Goal: Information Seeking & Learning: Learn about a topic

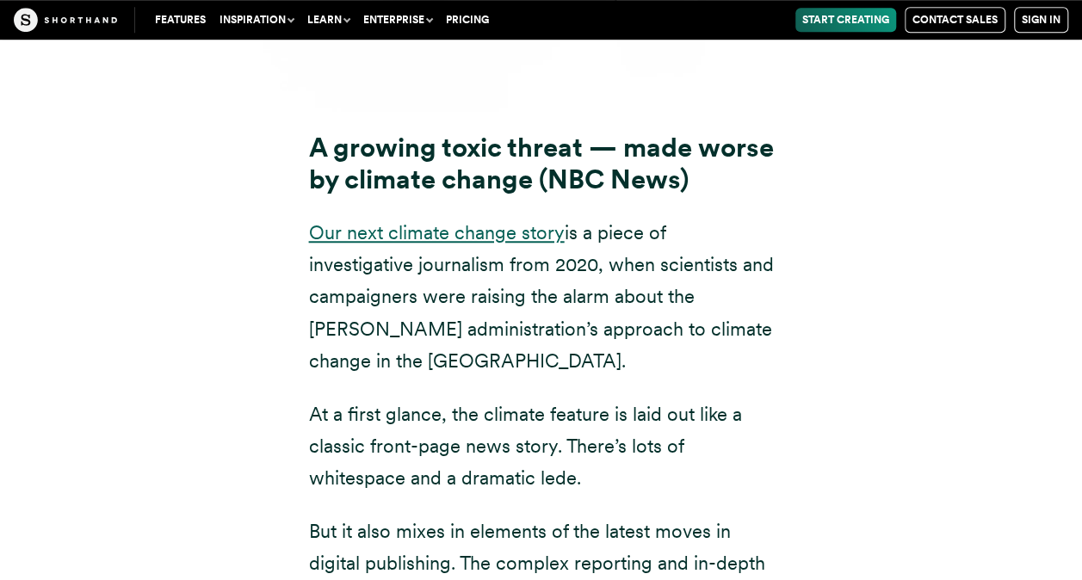
scroll to position [13585, 0]
click at [456, 222] on link "Our next climate change story" at bounding box center [437, 233] width 256 height 22
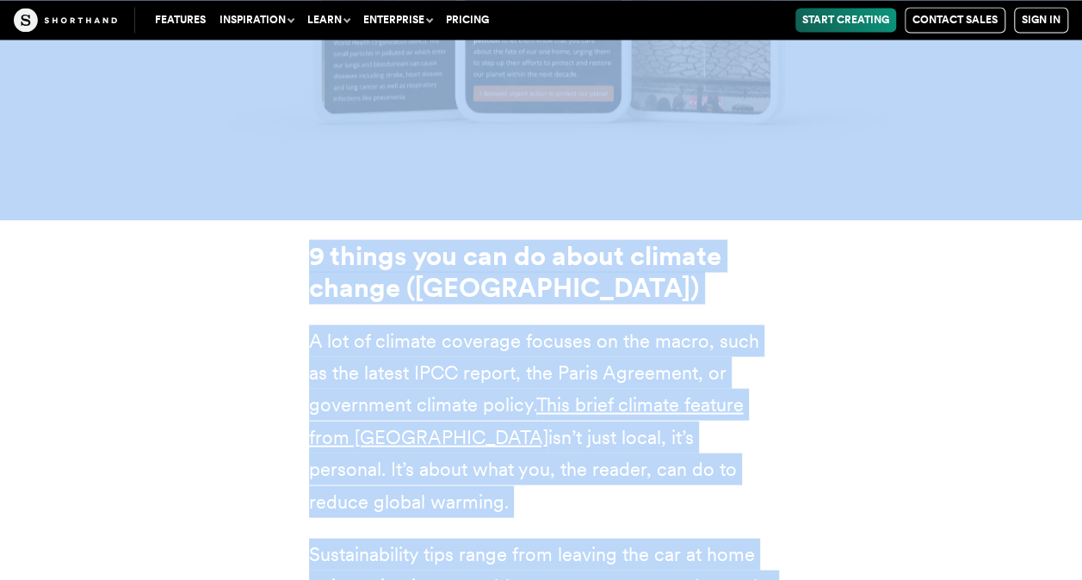
scroll to position [21455, 0]
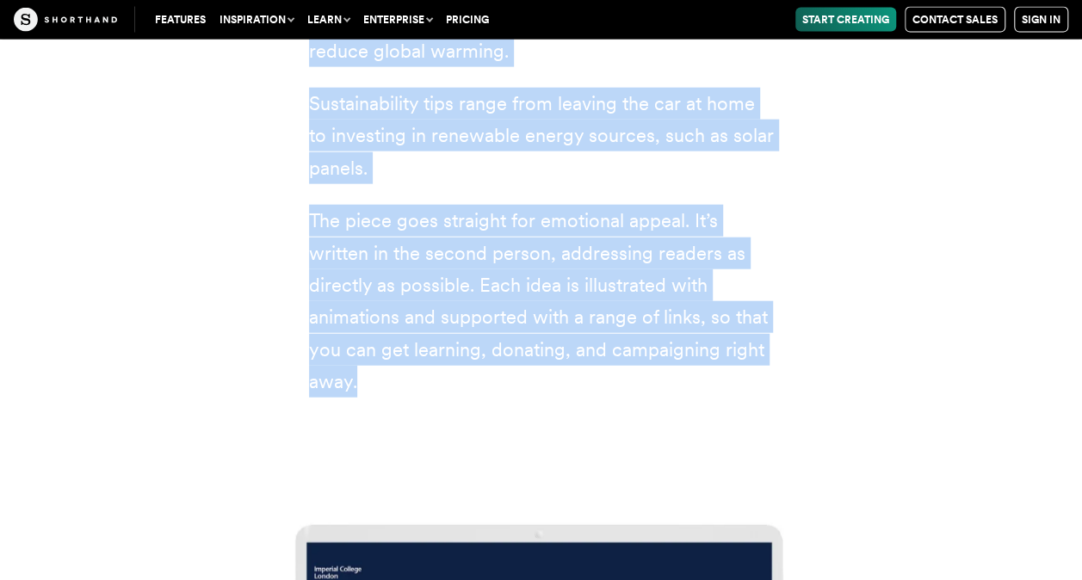
drag, startPoint x: 390, startPoint y: 124, endPoint x: 460, endPoint y: 205, distance: 106.9
copy article "loremi dolors: ame conse adipi elit seddoeius t incidid utlaboreetdolo ma ali e…"
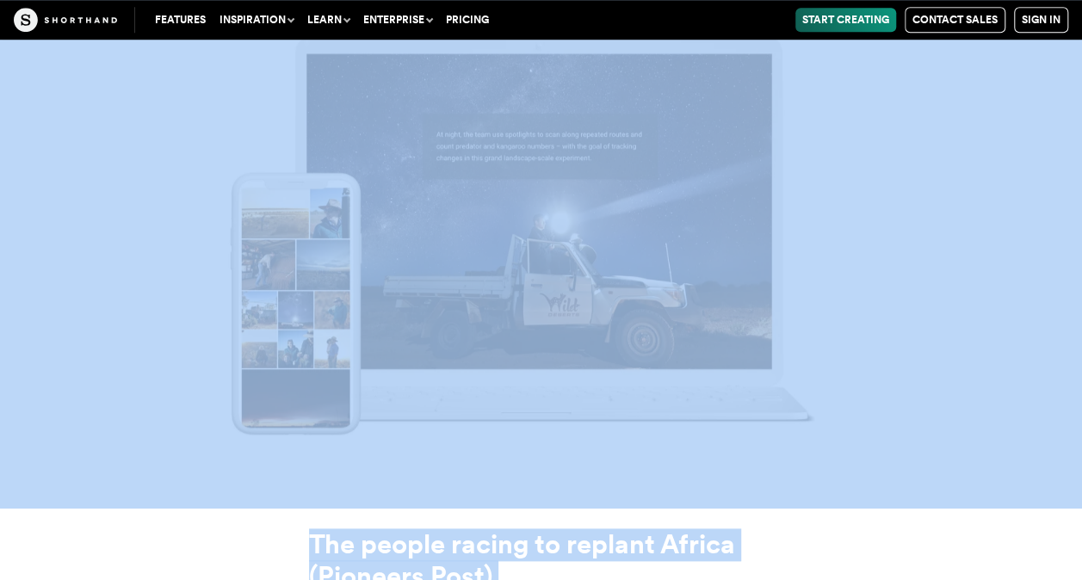
scroll to position [16892, 0]
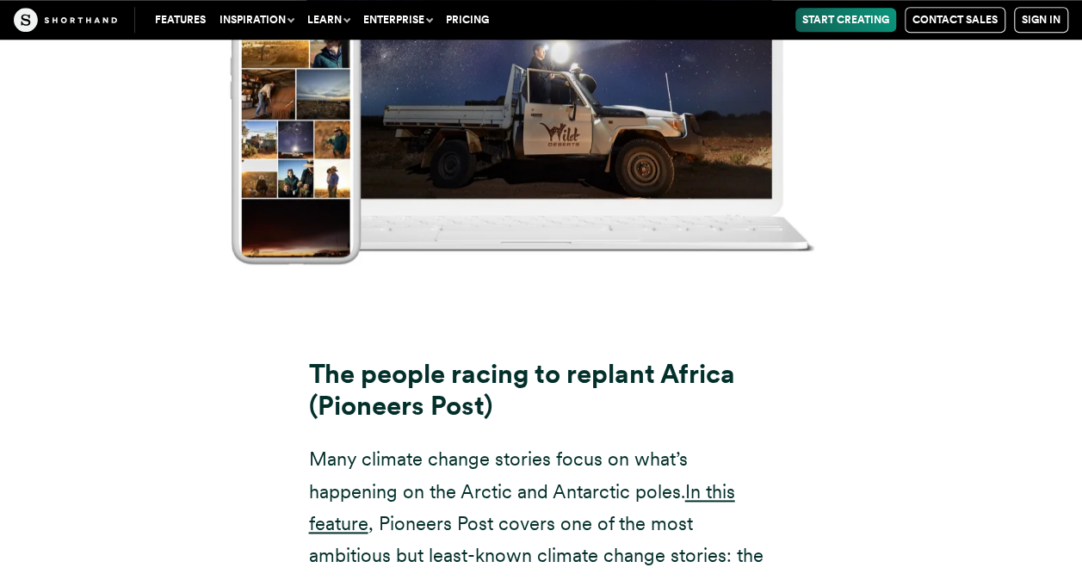
scroll to position [17068, 0]
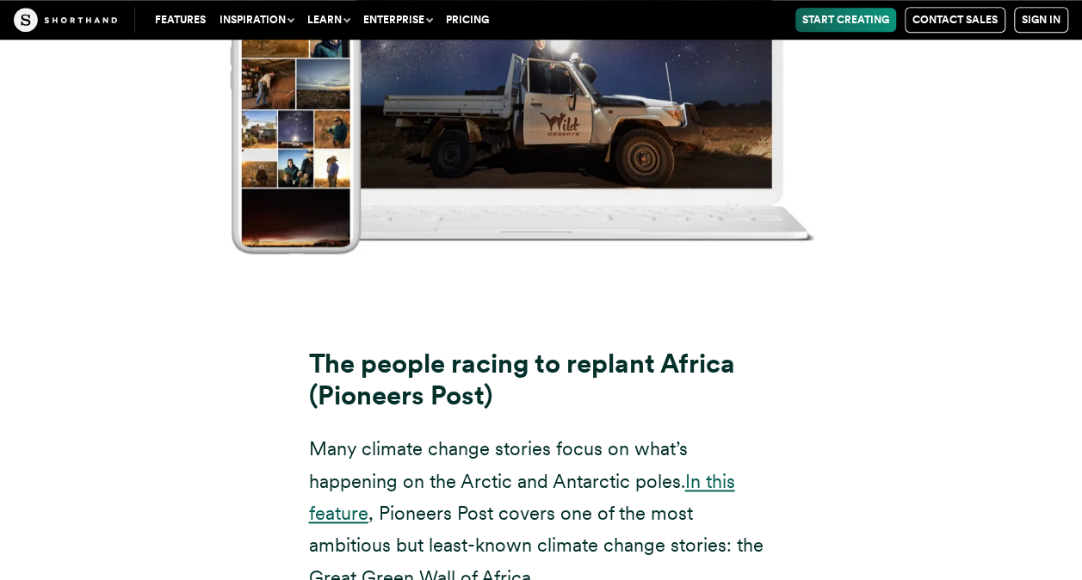
click at [696, 470] on link "In this feature" at bounding box center [522, 497] width 426 height 54
